Goal: Go to known website: Access a specific website the user already knows

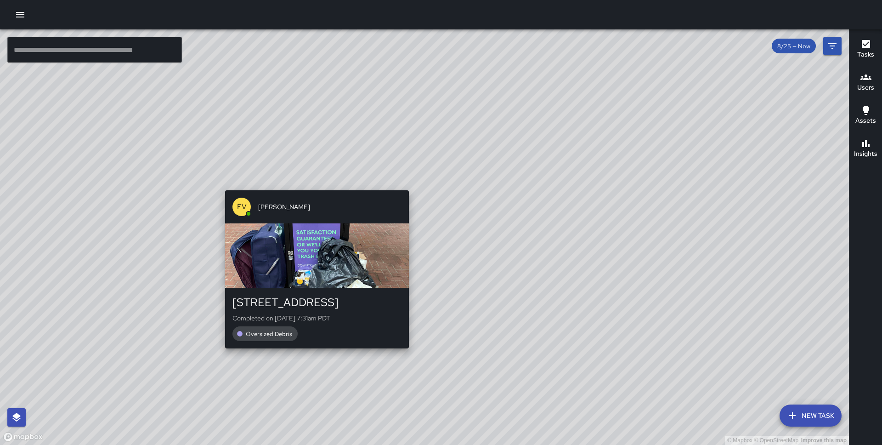
click at [315, 185] on div "© Mapbox © OpenStreetMap Improve this map FV Francisco Villalta 124 Market Stre…" at bounding box center [424, 236] width 849 height 415
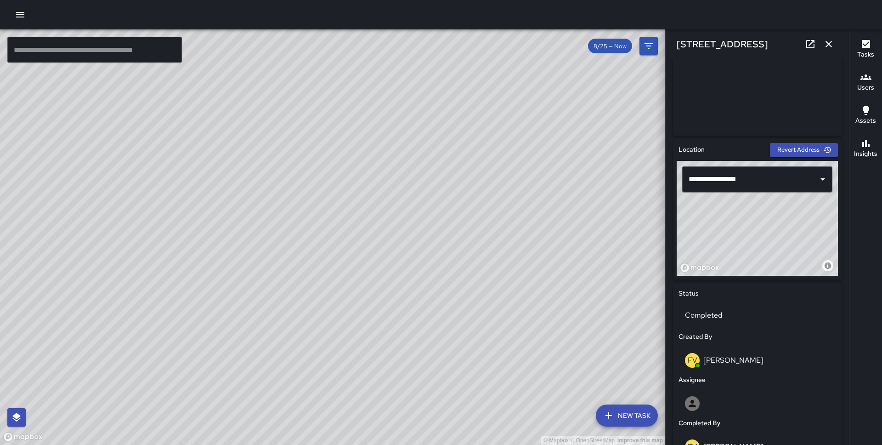
scroll to position [215, 0]
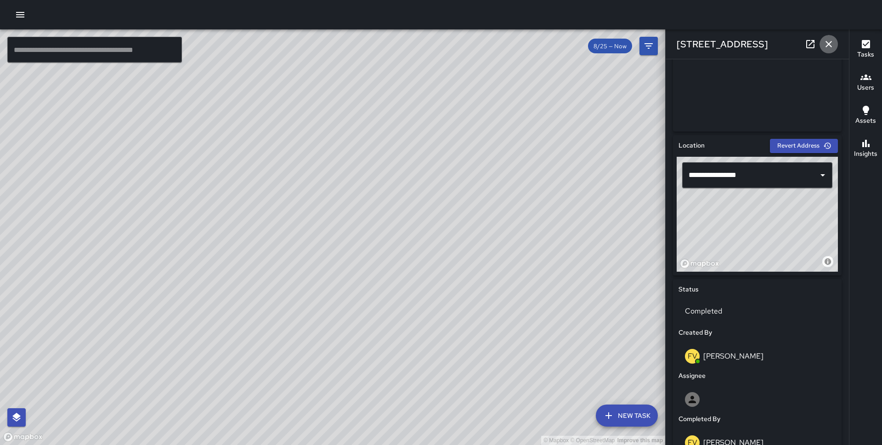
click at [830, 41] on icon "button" at bounding box center [828, 44] width 11 height 11
